Goal: Task Accomplishment & Management: Complete application form

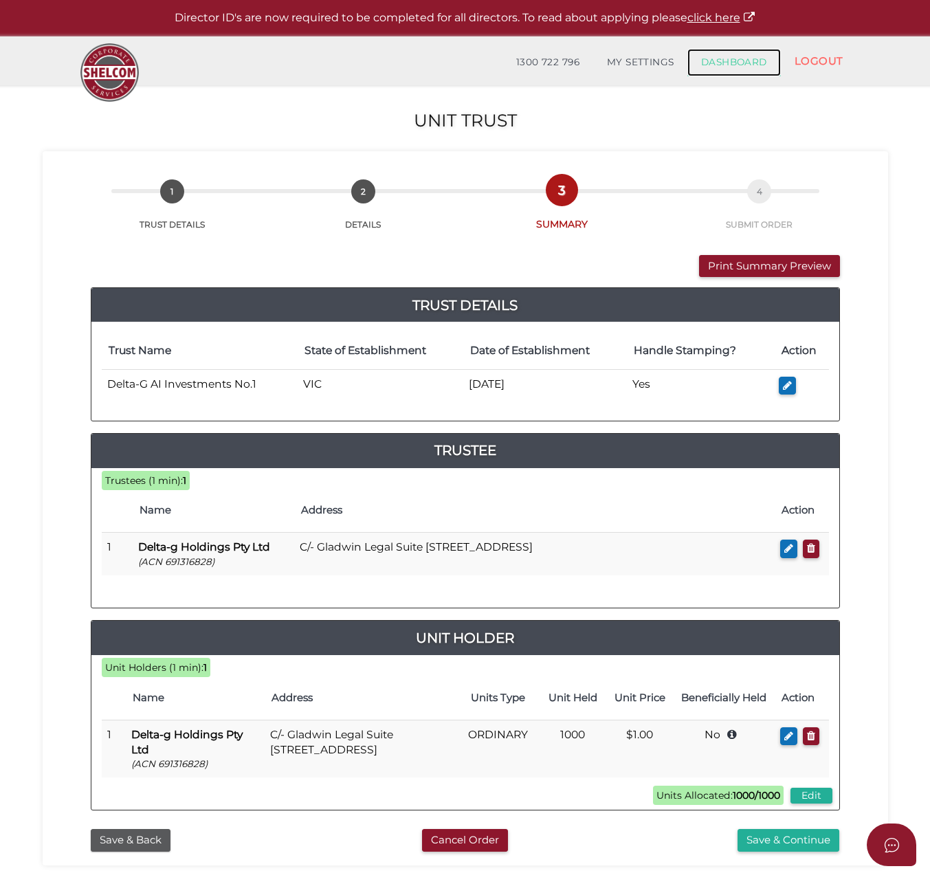
click at [730, 60] on link "DASHBOARD" at bounding box center [733, 62] width 93 height 27
click at [719, 67] on link "DASHBOARD" at bounding box center [733, 62] width 93 height 27
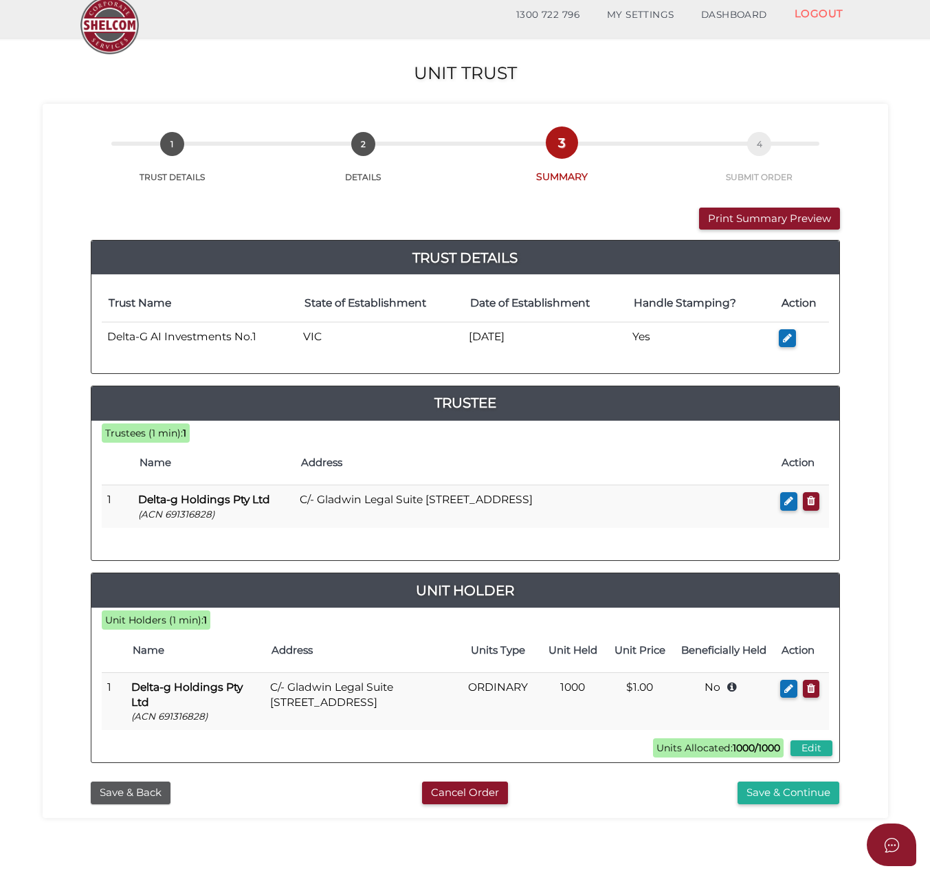
scroll to position [69, 0]
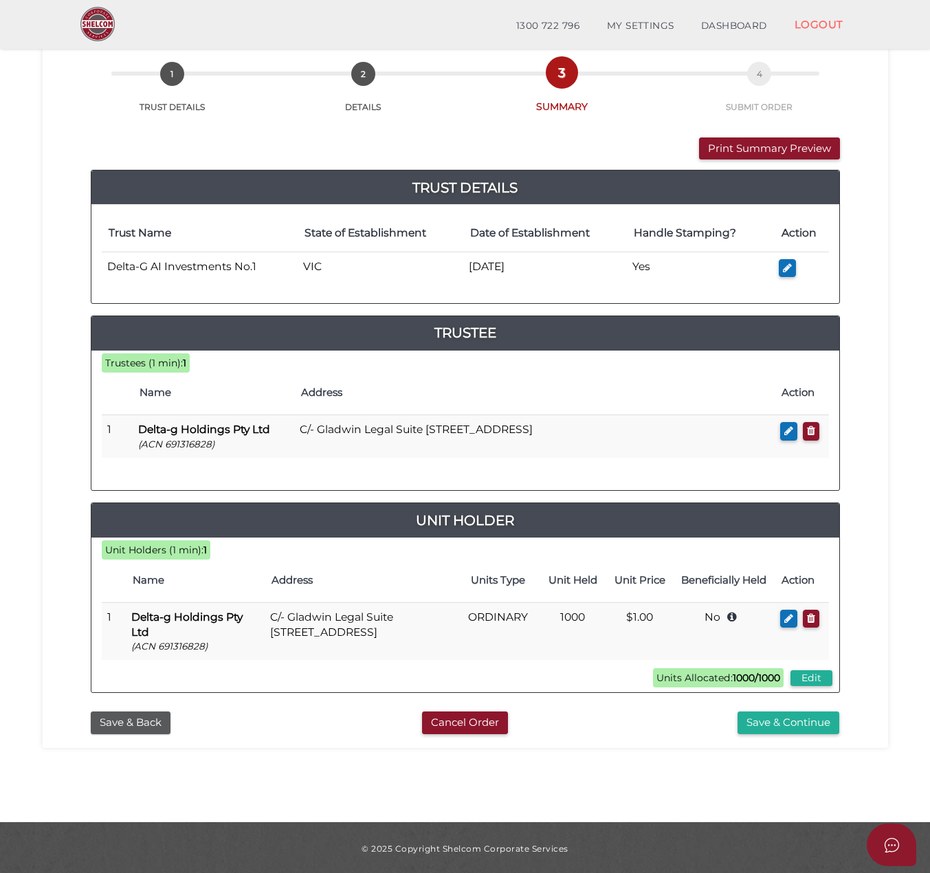
click at [600, 489] on div "Trustees (1 min): 1 Name Address Action 1 Delta-g Holdings Pty Ltd (ACN 6913168…" at bounding box center [465, 421] width 748 height 140
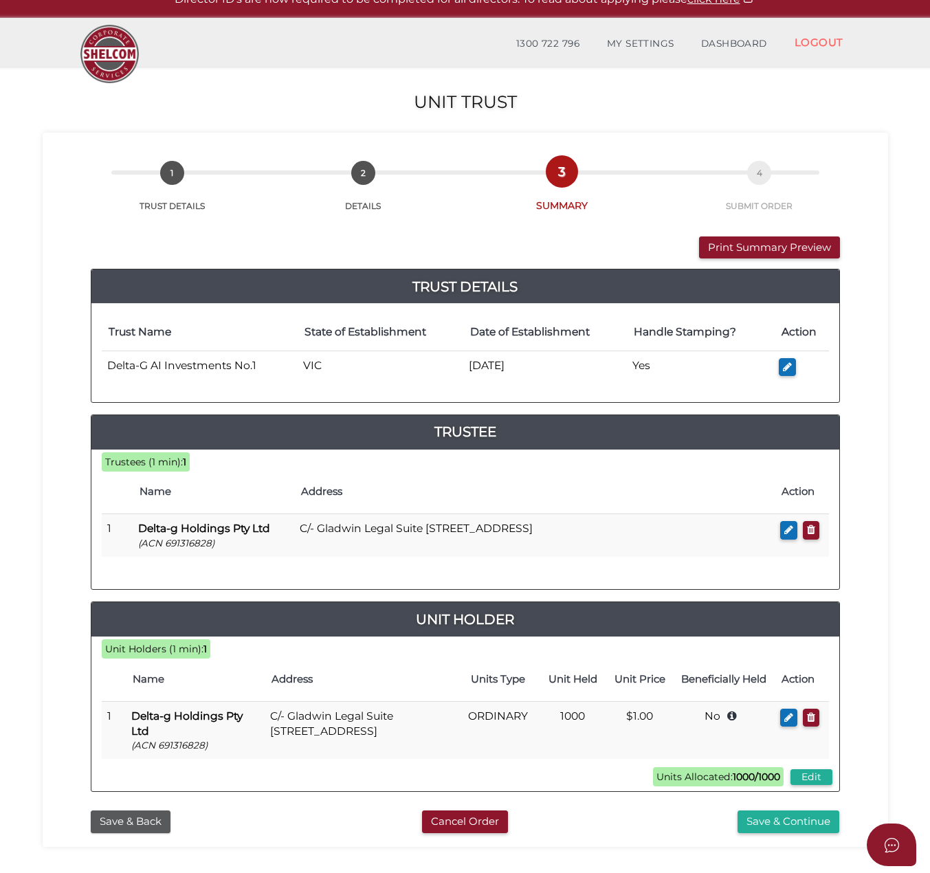
scroll to position [0, 0]
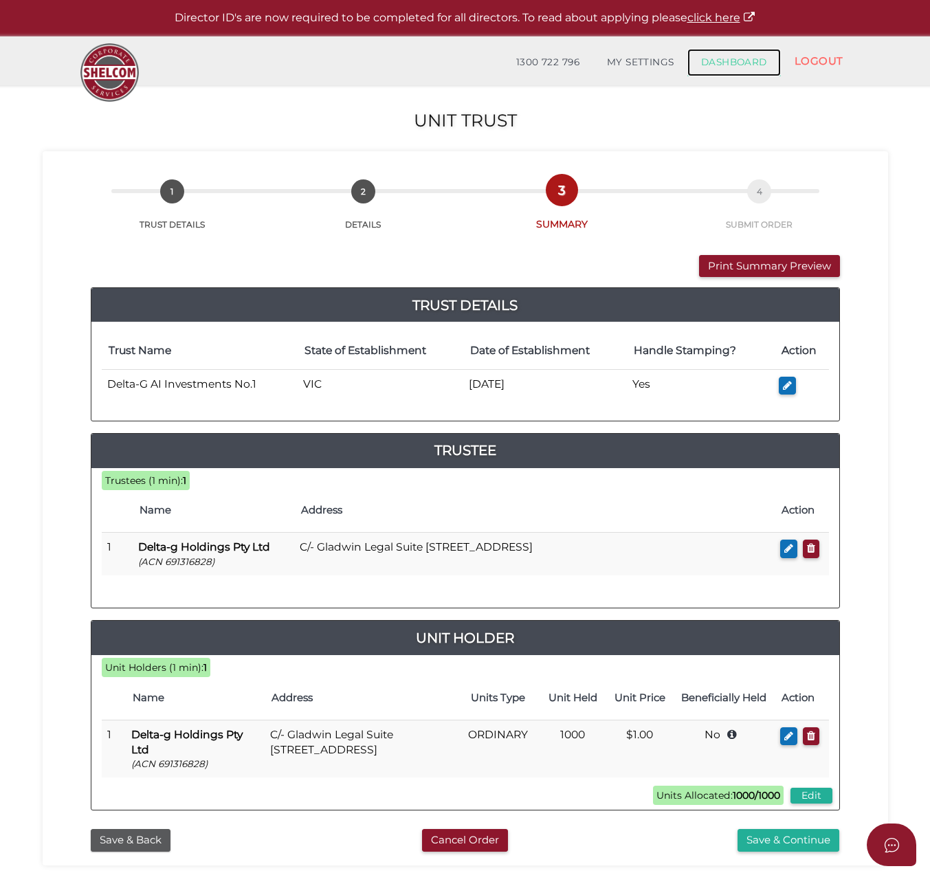
drag, startPoint x: 726, startPoint y: 67, endPoint x: 717, endPoint y: 65, distance: 9.2
click at [726, 67] on link "DASHBOARD" at bounding box center [733, 62] width 93 height 27
